Goal: Transaction & Acquisition: Book appointment/travel/reservation

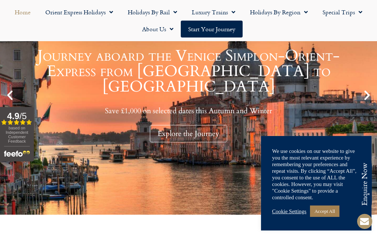
scroll to position [114, 0]
click at [286, 215] on link "Cookie Settings" at bounding box center [289, 211] width 34 height 7
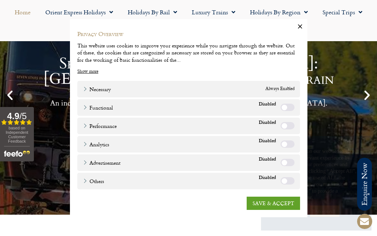
click at [283, 111] on label "Functional" at bounding box center [288, 106] width 14 height 7
click at [284, 111] on label "Functional" at bounding box center [288, 106] width 14 height 7
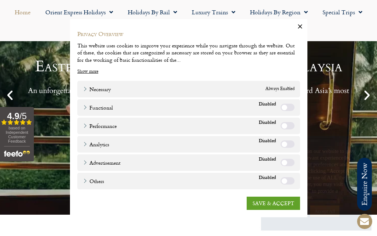
click at [270, 210] on link "SAVE & ACCEPT" at bounding box center [273, 203] width 53 height 13
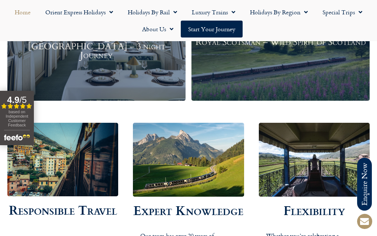
scroll to position [1167, 0]
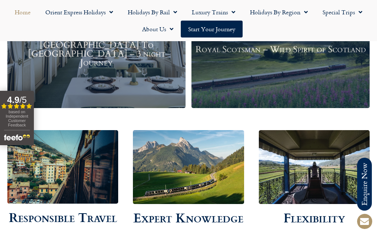
click at [51, 175] on img at bounding box center [62, 167] width 111 height 74
click at [49, 212] on h2 "Responsible Travel" at bounding box center [62, 217] width 111 height 13
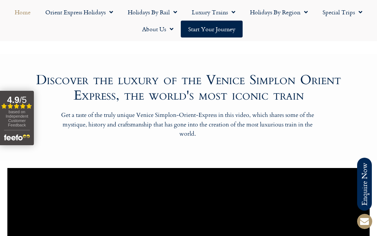
scroll to position [462, 0]
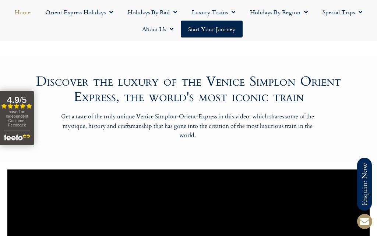
click at [269, 15] on link "Holidays by Region" at bounding box center [279, 12] width 73 height 17
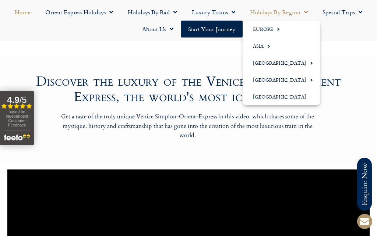
click at [263, 29] on link "Europe" at bounding box center [282, 29] width 78 height 17
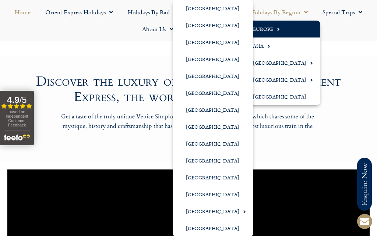
click at [195, 76] on link "[GEOGRAPHIC_DATA]" at bounding box center [213, 76] width 81 height 17
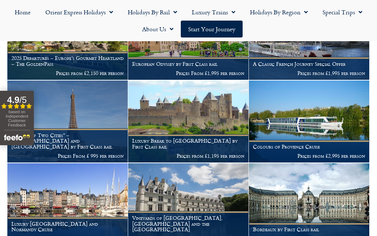
scroll to position [336, 0]
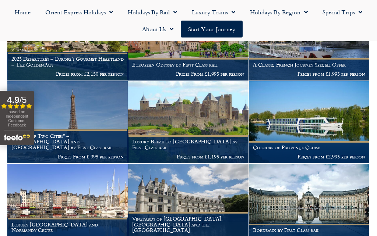
click at [277, 10] on link "Holidays by Region" at bounding box center [279, 12] width 73 height 17
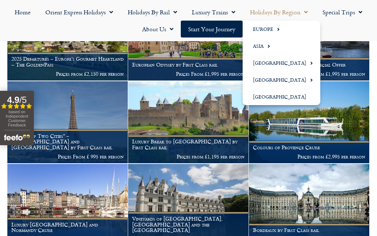
click at [260, 31] on link "Europe" at bounding box center [282, 29] width 78 height 17
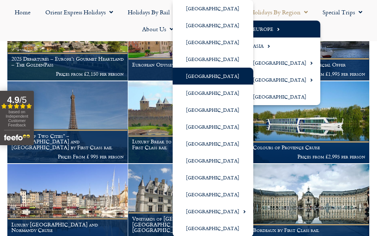
click at [189, 129] on link "[GEOGRAPHIC_DATA]" at bounding box center [213, 127] width 81 height 17
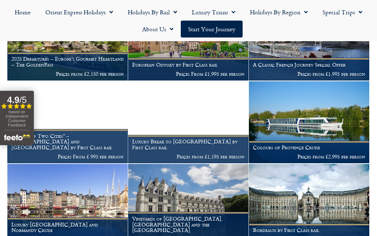
scroll to position [336, 0]
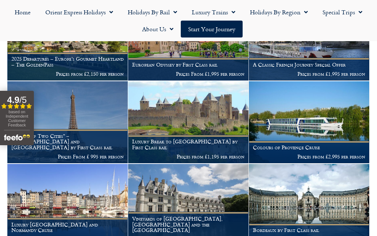
click at [163, 139] on h1 "Luxury Break to [GEOGRAPHIC_DATA] by First Class rail" at bounding box center [188, 145] width 112 height 12
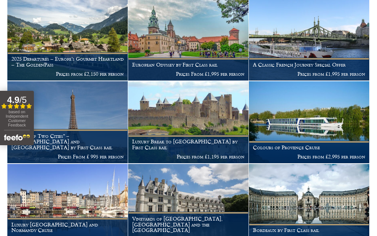
scroll to position [0, 0]
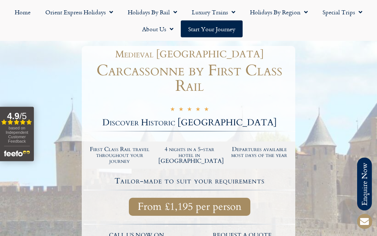
scroll to position [67, 0]
click at [188, 154] on h2 "4 nights in a 5-star hotel in Carcassonne" at bounding box center [189, 155] width 63 height 18
click at [182, 157] on h2 "4 nights in a 5-star hotel in Carcassonne" at bounding box center [189, 155] width 63 height 18
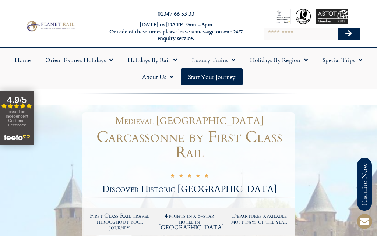
scroll to position [0, 0]
